Goal: Task Accomplishment & Management: Complete application form

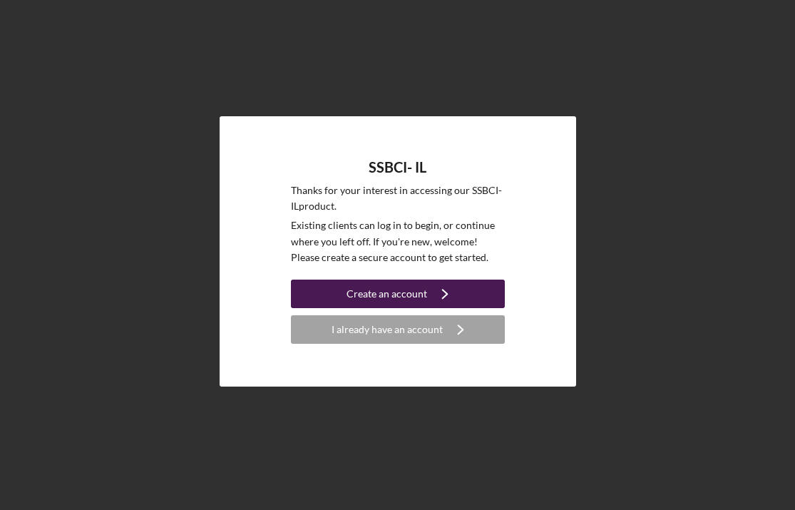
click at [362, 294] on div "Create an account" at bounding box center [386, 293] width 81 height 29
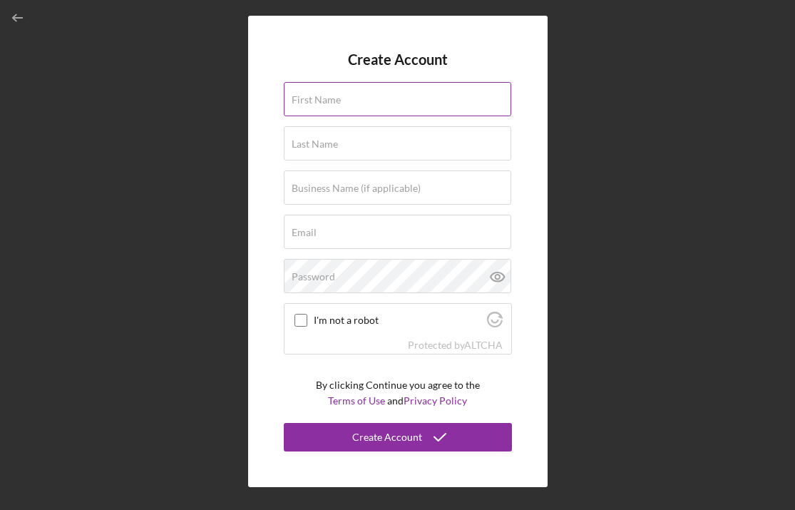
click at [321, 98] on label "First Name" at bounding box center [316, 99] width 49 height 11
click at [321, 98] on input "First Name" at bounding box center [397, 99] width 227 height 34
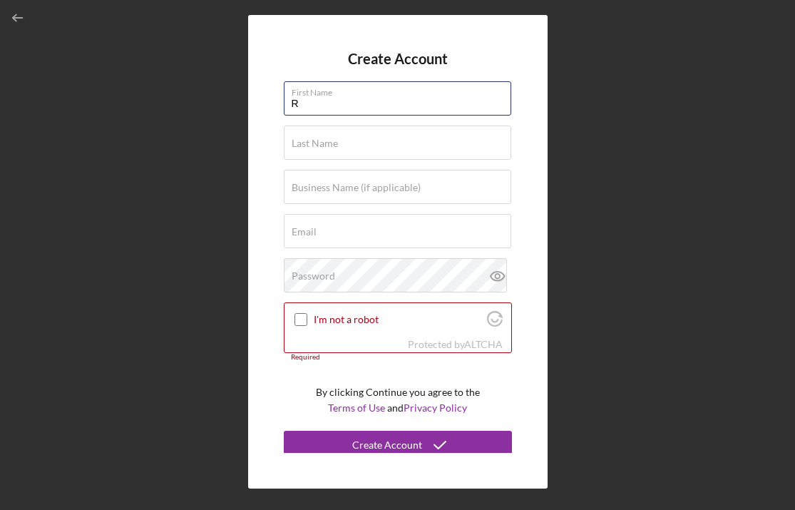
type input "[PERSON_NAME]"
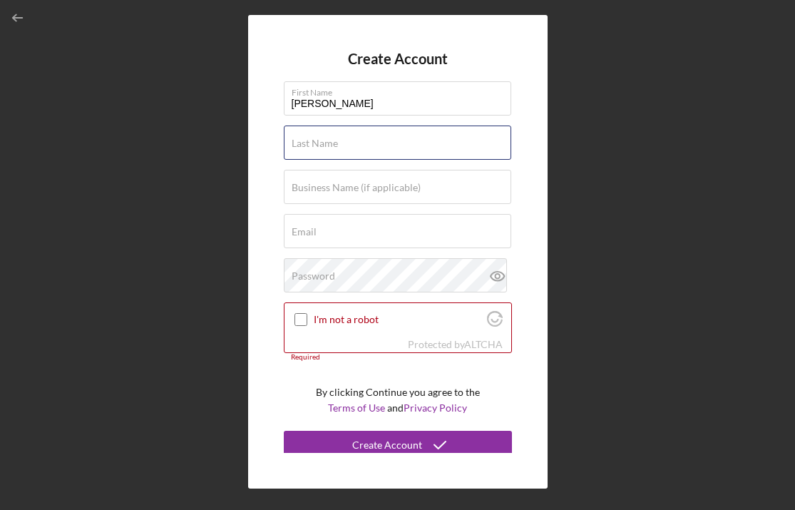
type input "[PERSON_NAME]"
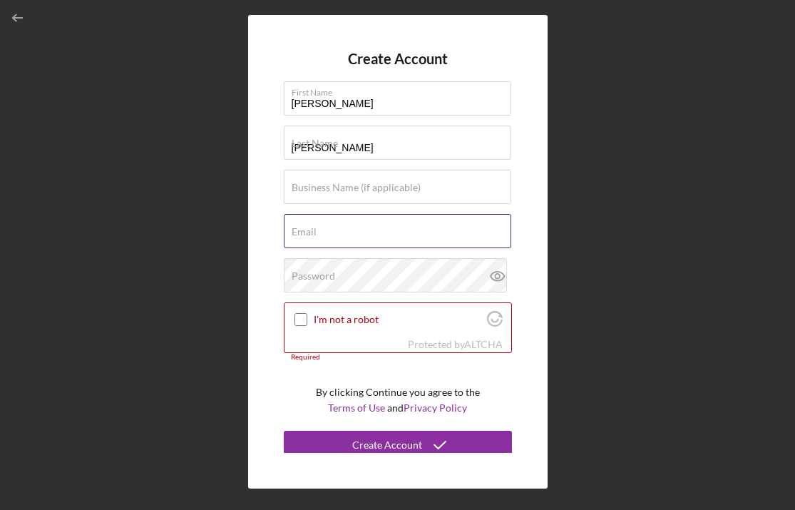
type input "[EMAIL_ADDRESS][DOMAIN_NAME]"
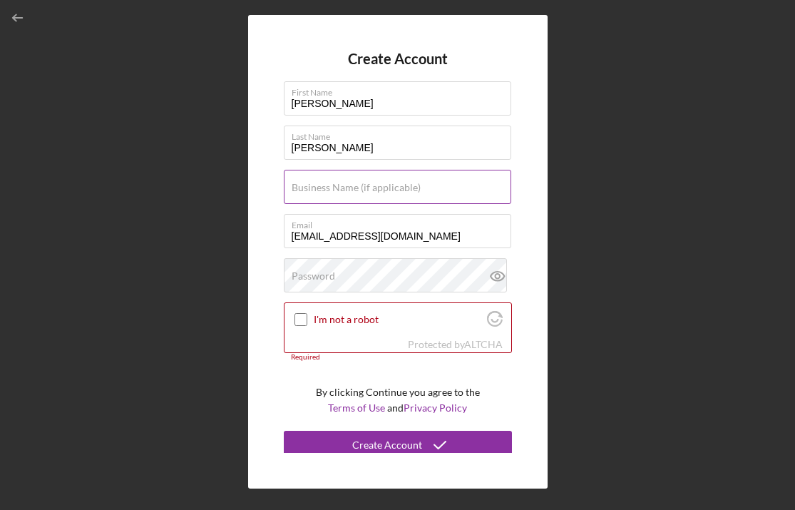
click at [386, 182] on label "Business Name (if applicable)" at bounding box center [356, 187] width 129 height 11
click at [386, 182] on input "Business Name (if applicable)" at bounding box center [397, 187] width 227 height 34
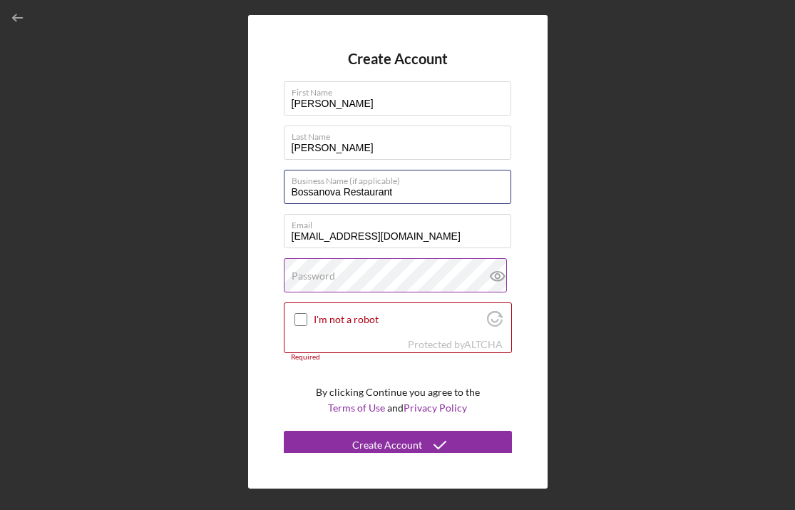
type input "Bossanova Restaurant"
click at [319, 275] on label "Password" at bounding box center [313, 275] width 43 height 11
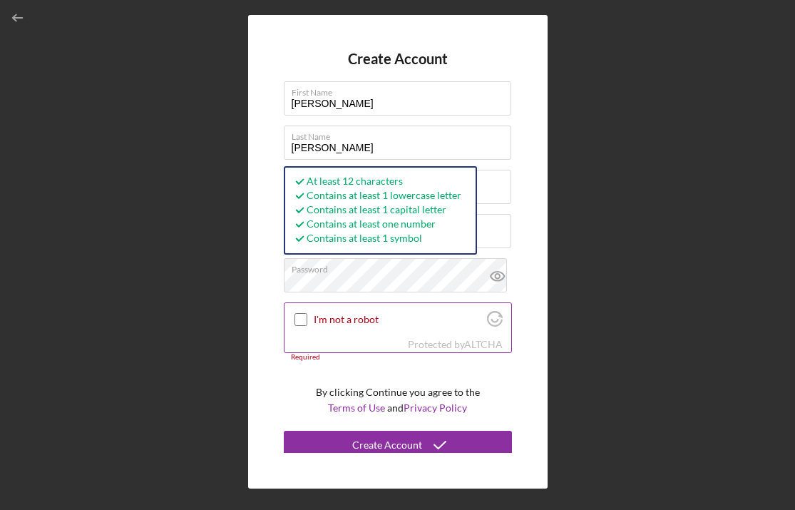
click at [300, 321] on input "I'm not a robot" at bounding box center [300, 319] width 13 height 13
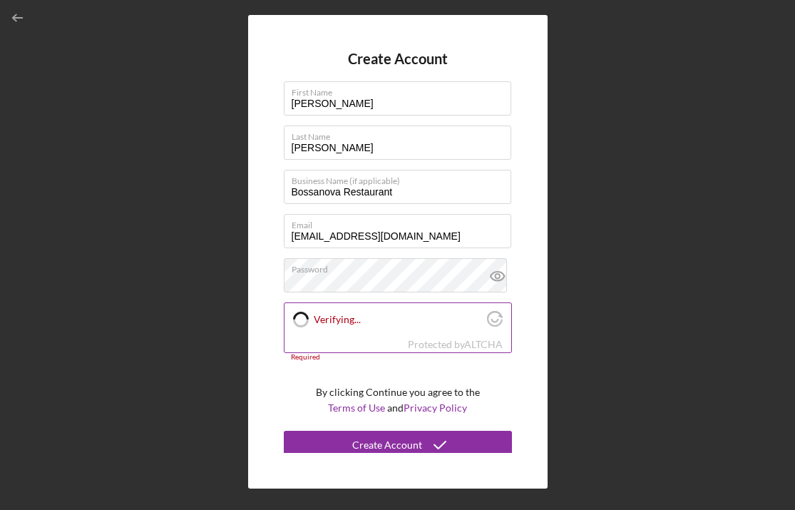
checkbox input "true"
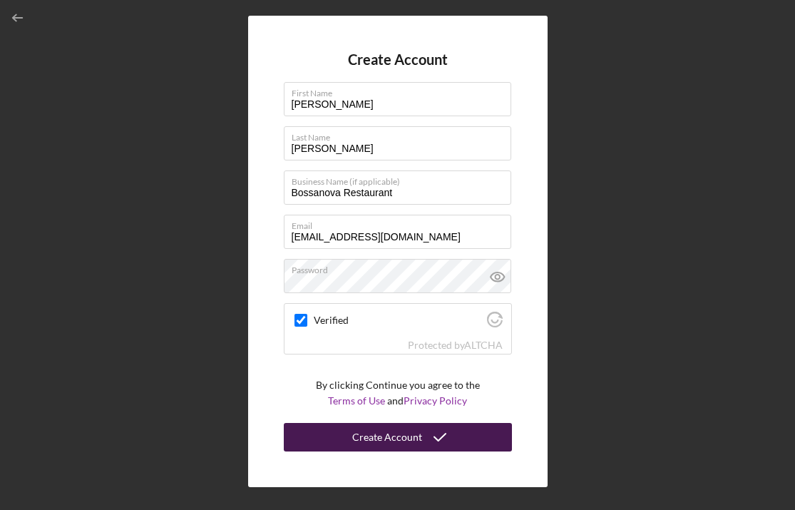
click at [394, 434] on div "Create Account" at bounding box center [387, 437] width 70 height 29
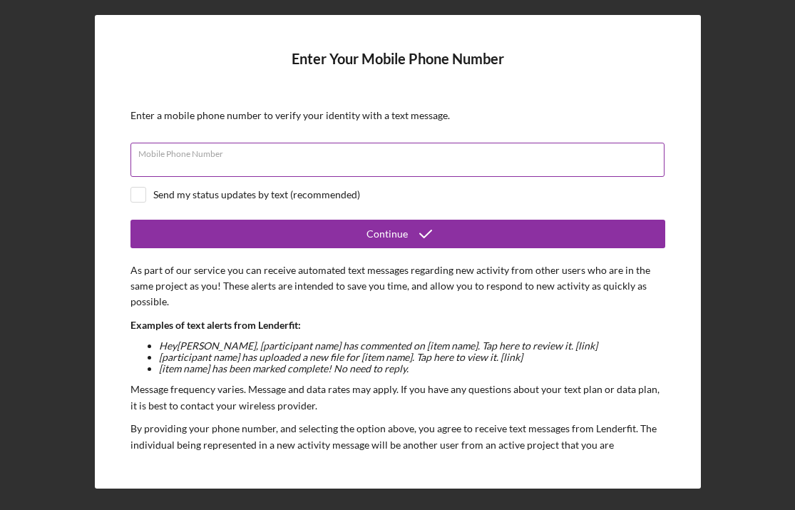
click at [371, 158] on input "Mobile Phone Number" at bounding box center [397, 160] width 534 height 34
type input "[PHONE_NUMBER]"
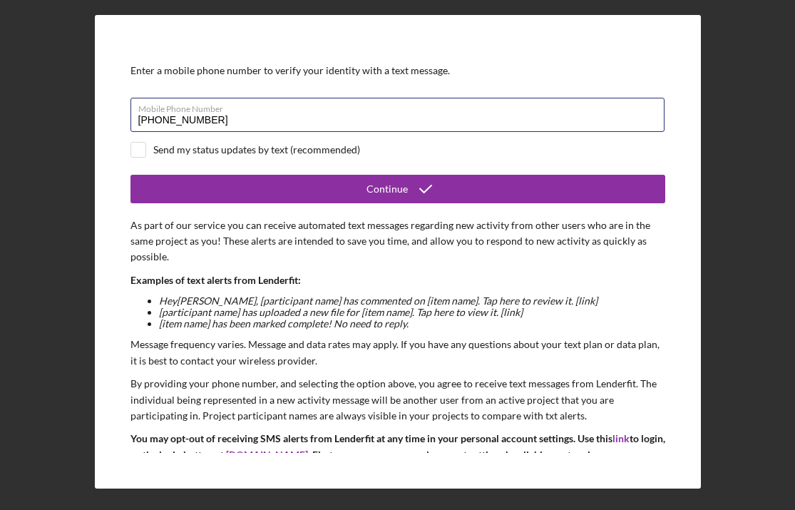
scroll to position [46, 0]
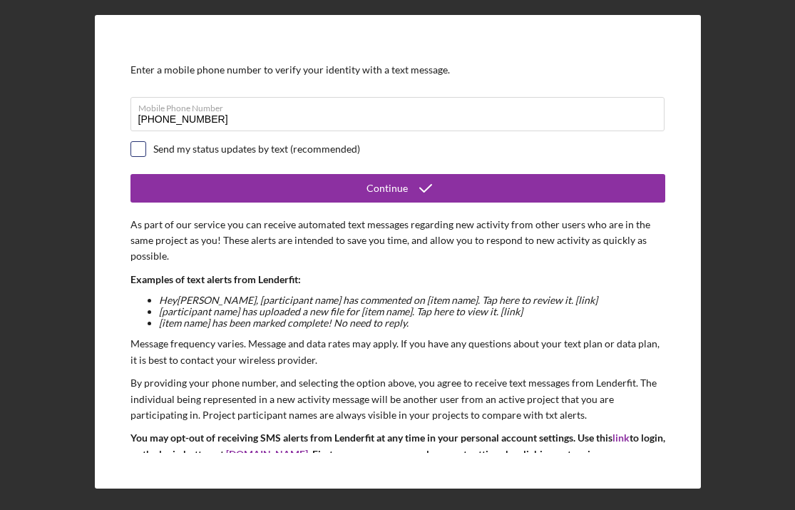
click at [138, 148] on input "checkbox" at bounding box center [138, 149] width 14 height 14
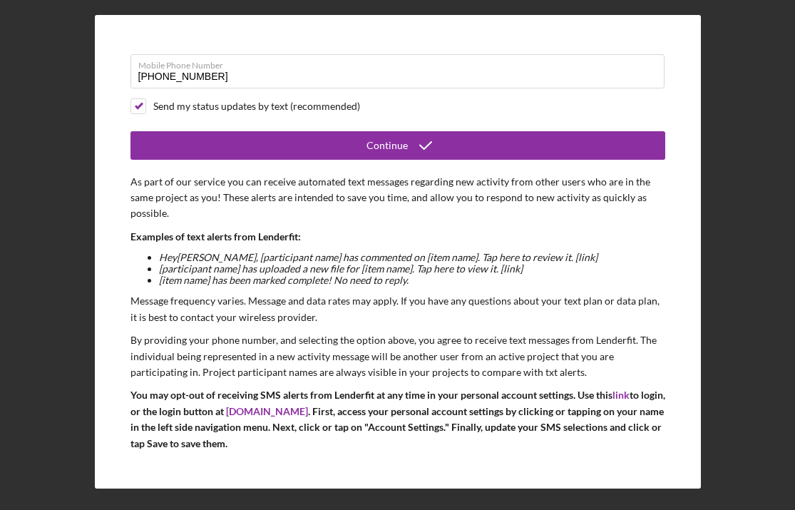
scroll to position [117, 0]
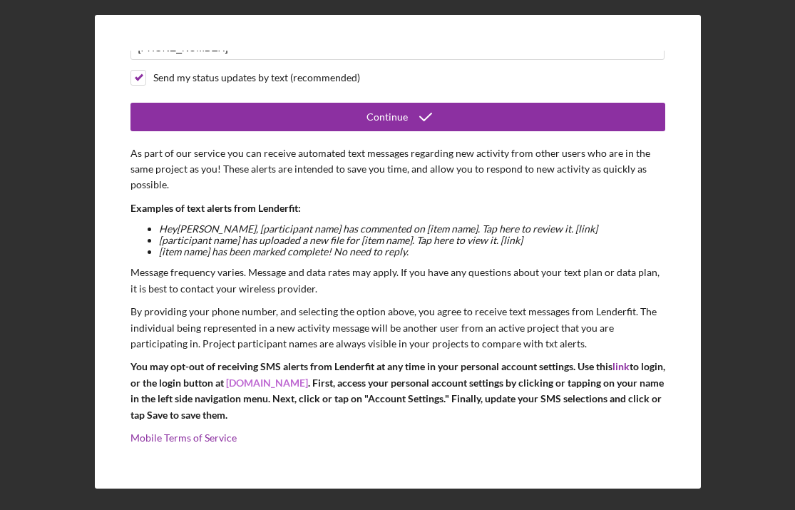
click at [265, 381] on link "[DOMAIN_NAME]" at bounding box center [267, 382] width 82 height 12
click at [139, 76] on input "checkbox" at bounding box center [138, 78] width 14 height 14
checkbox input "false"
